Goal: Task Accomplishment & Management: Manage account settings

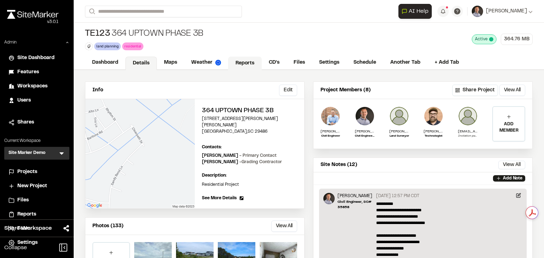
click at [246, 63] on link "Reports" at bounding box center [245, 63] width 34 height 13
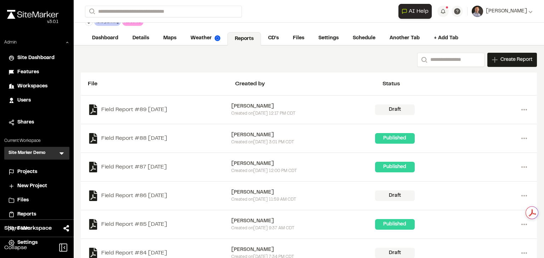
scroll to position [57, 0]
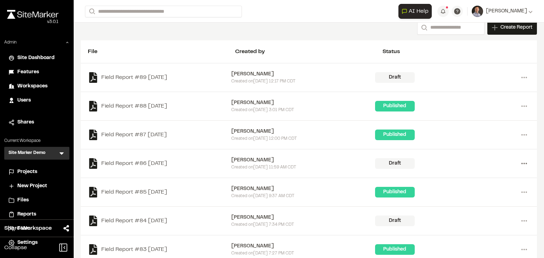
click at [523, 163] on circle at bounding box center [523, 163] width 1 height 1
click at [488, 187] on link "Delete" at bounding box center [498, 189] width 62 height 11
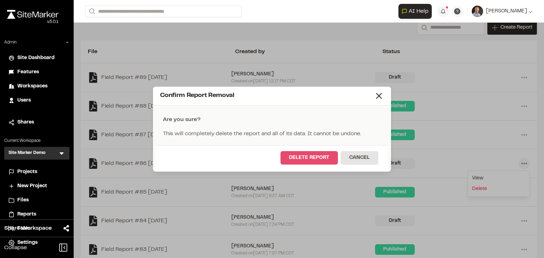
click at [307, 156] on button "Delete Report" at bounding box center [308, 157] width 57 height 13
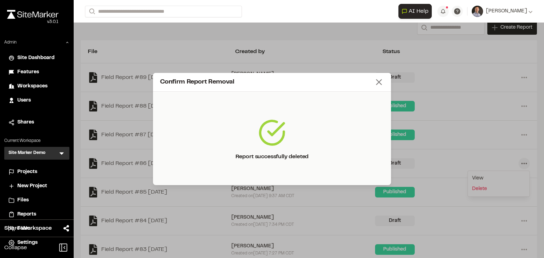
click at [382, 86] on icon at bounding box center [379, 82] width 10 height 10
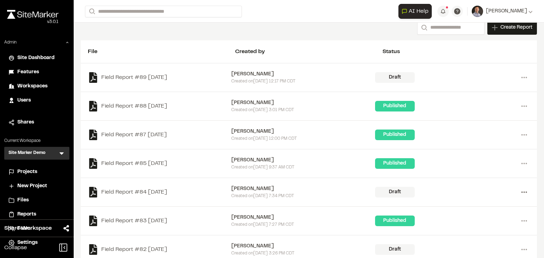
click at [523, 192] on circle at bounding box center [523, 191] width 1 height 1
click at [476, 215] on link "Delete" at bounding box center [498, 217] width 62 height 11
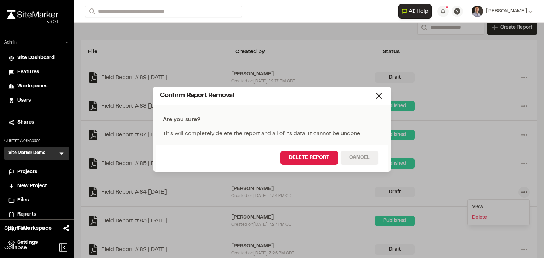
drag, startPoint x: 317, startPoint y: 155, endPoint x: 349, endPoint y: 162, distance: 32.3
click at [317, 155] on button "Delete Report" at bounding box center [308, 157] width 57 height 13
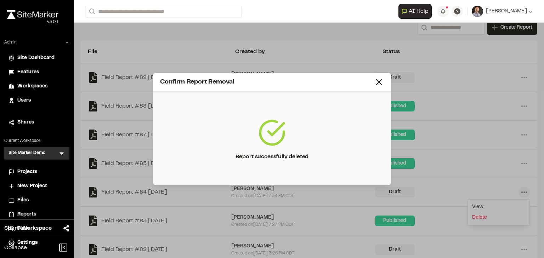
drag, startPoint x: 378, startPoint y: 82, endPoint x: 381, endPoint y: 97, distance: 15.5
click at [378, 82] on icon at bounding box center [379, 82] width 10 height 10
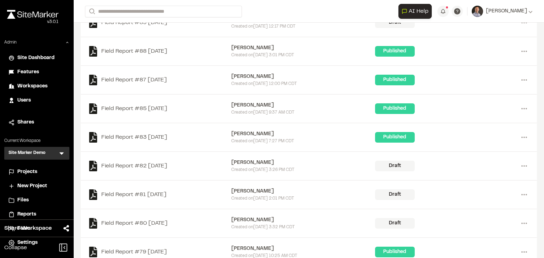
scroll to position [113, 0]
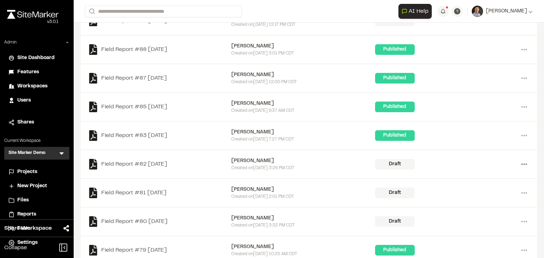
click at [521, 163] on icon at bounding box center [523, 164] width 11 height 11
click at [474, 188] on link "Delete" at bounding box center [498, 189] width 62 height 11
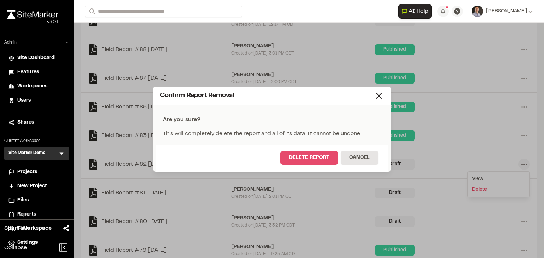
click at [313, 159] on button "Delete Report" at bounding box center [308, 157] width 57 height 13
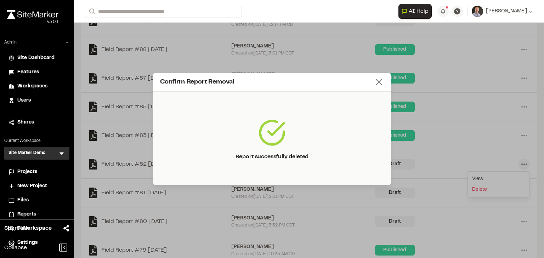
click at [377, 84] on line at bounding box center [378, 82] width 5 height 5
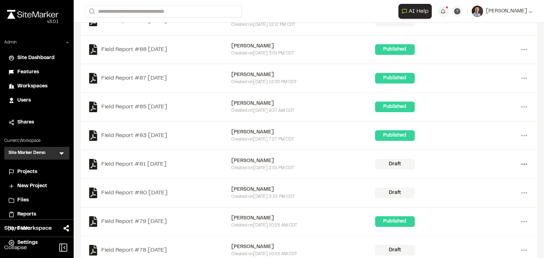
click at [521, 163] on circle at bounding box center [521, 163] width 1 height 1
click at [478, 188] on link "Delete" at bounding box center [498, 189] width 62 height 11
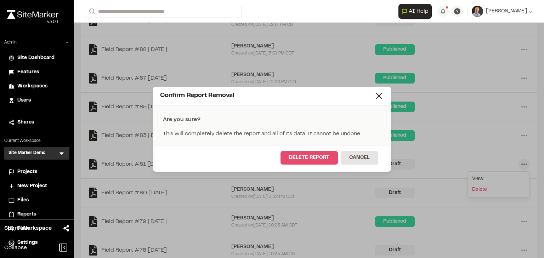
click at [323, 157] on button "Delete Report" at bounding box center [308, 157] width 57 height 13
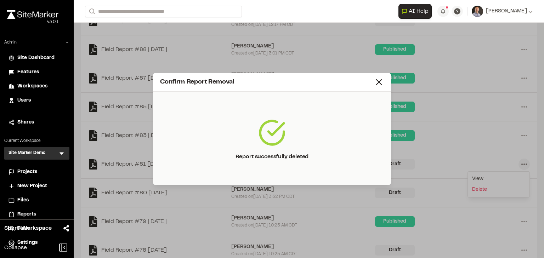
drag, startPoint x: 379, startPoint y: 81, endPoint x: 442, endPoint y: 117, distance: 72.6
click at [379, 81] on icon at bounding box center [379, 82] width 10 height 10
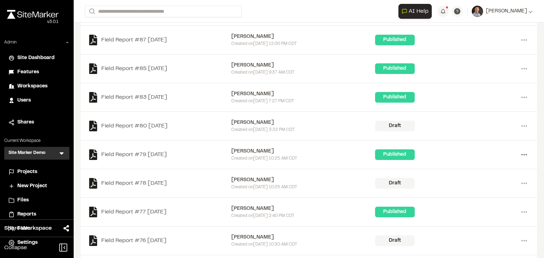
scroll to position [142, 0]
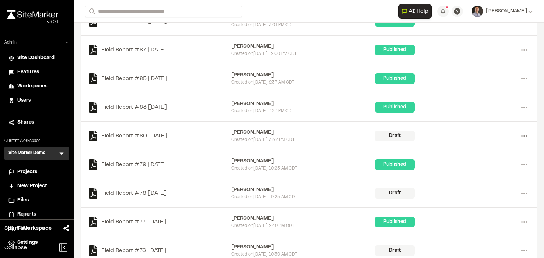
click at [518, 135] on icon at bounding box center [523, 135] width 11 height 11
click at [479, 160] on link "Delete" at bounding box center [498, 161] width 62 height 11
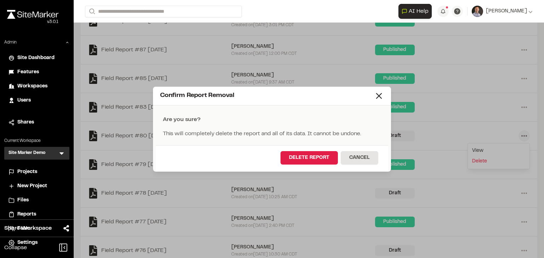
drag, startPoint x: 319, startPoint y: 157, endPoint x: 398, endPoint y: 165, distance: 79.3
click at [323, 159] on button "Delete Report" at bounding box center [308, 157] width 57 height 13
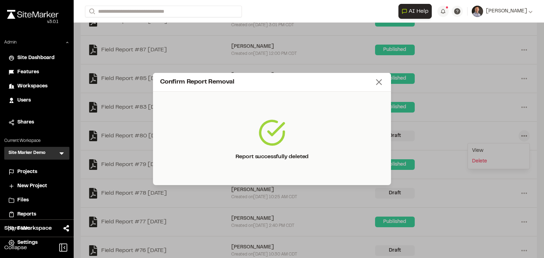
click at [375, 80] on icon at bounding box center [379, 82] width 10 height 10
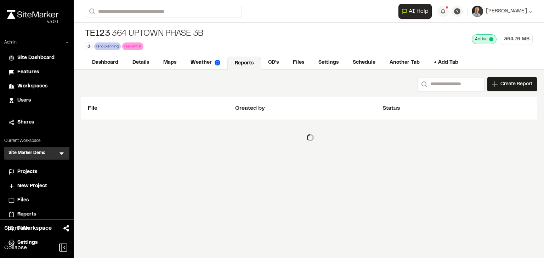
scroll to position [0, 0]
